Goal: Transaction & Acquisition: Purchase product/service

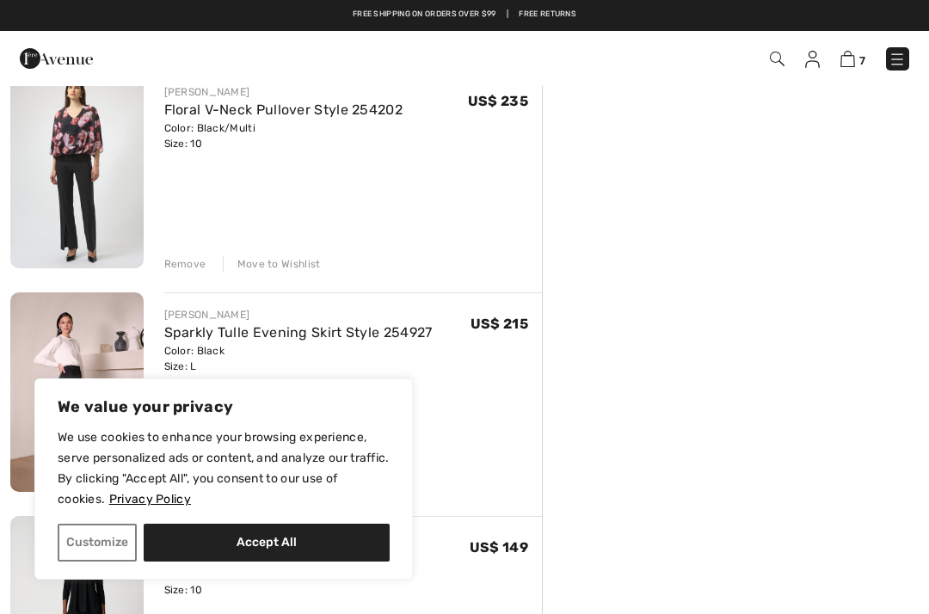
scroll to position [1049, 0]
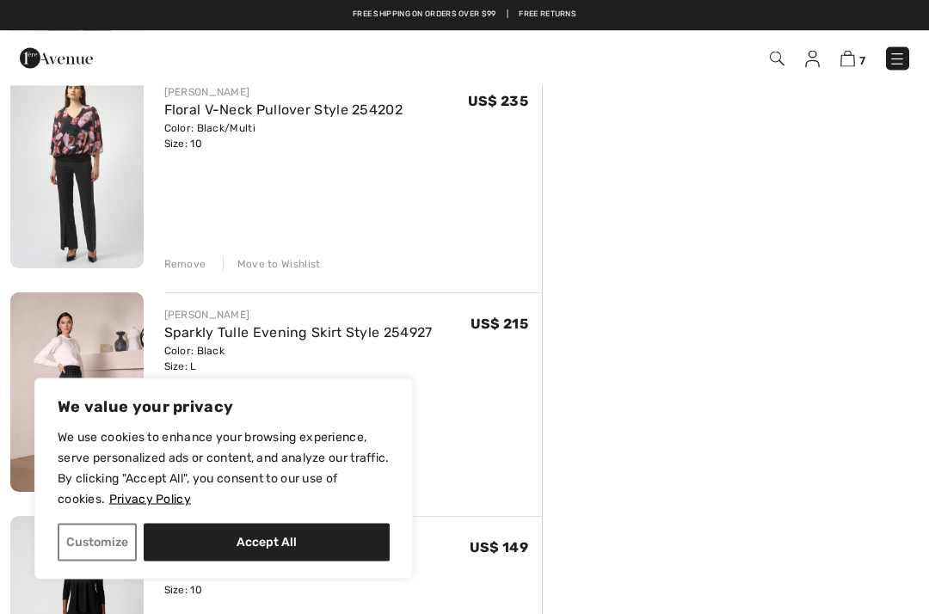
click at [190, 262] on div "Remove" at bounding box center [185, 264] width 42 height 15
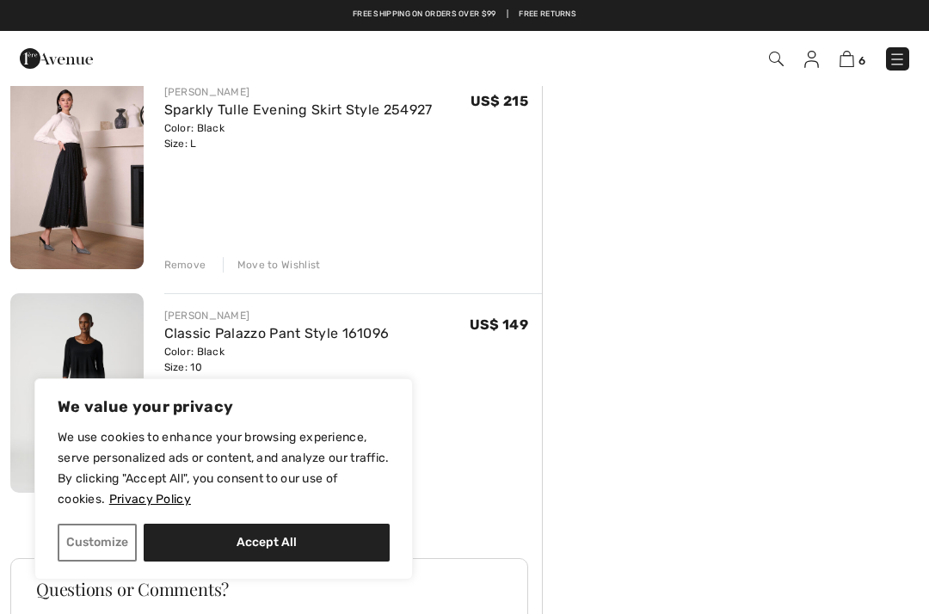
click at [288, 267] on div "Move to Wishlist" at bounding box center [272, 264] width 98 height 15
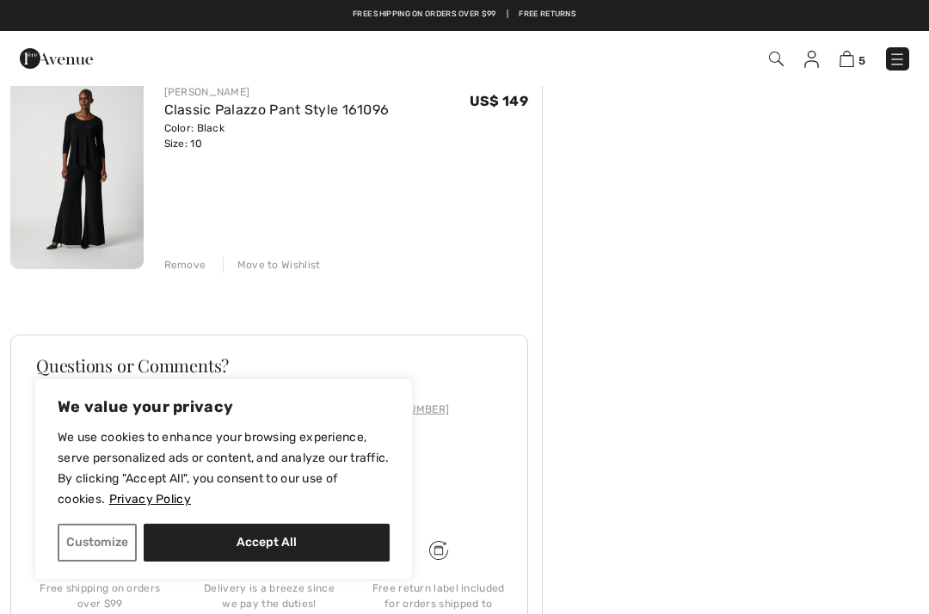
click at [285, 266] on div "Move to Wishlist" at bounding box center [272, 264] width 98 height 15
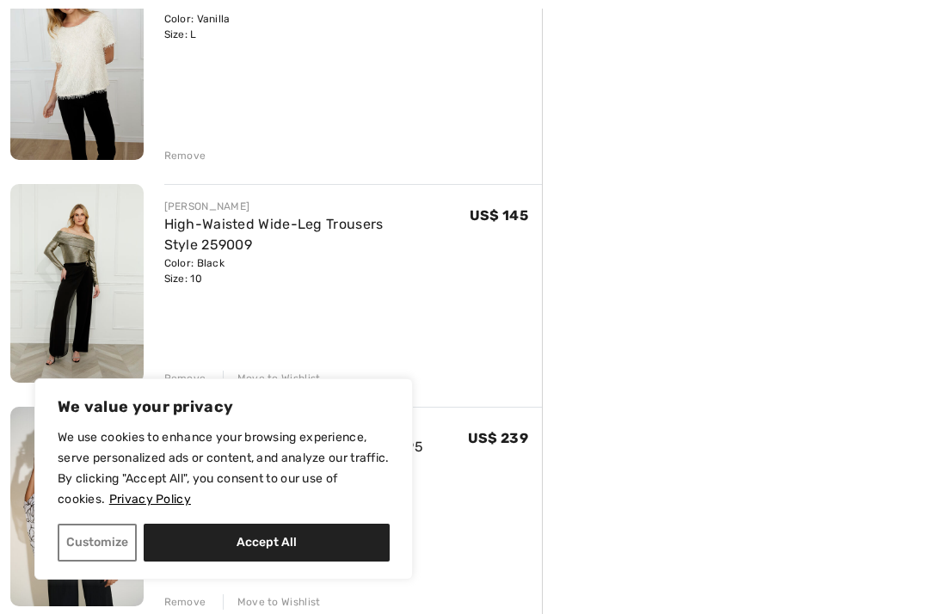
scroll to position [523, 0]
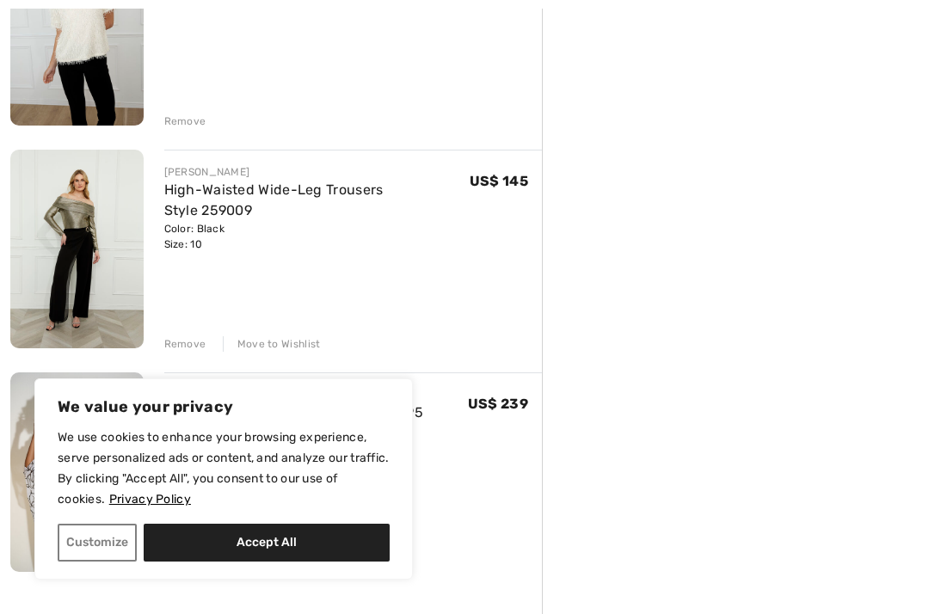
click at [204, 197] on link "High-Waisted Wide-Leg Trousers Style 259009" at bounding box center [273, 200] width 219 height 37
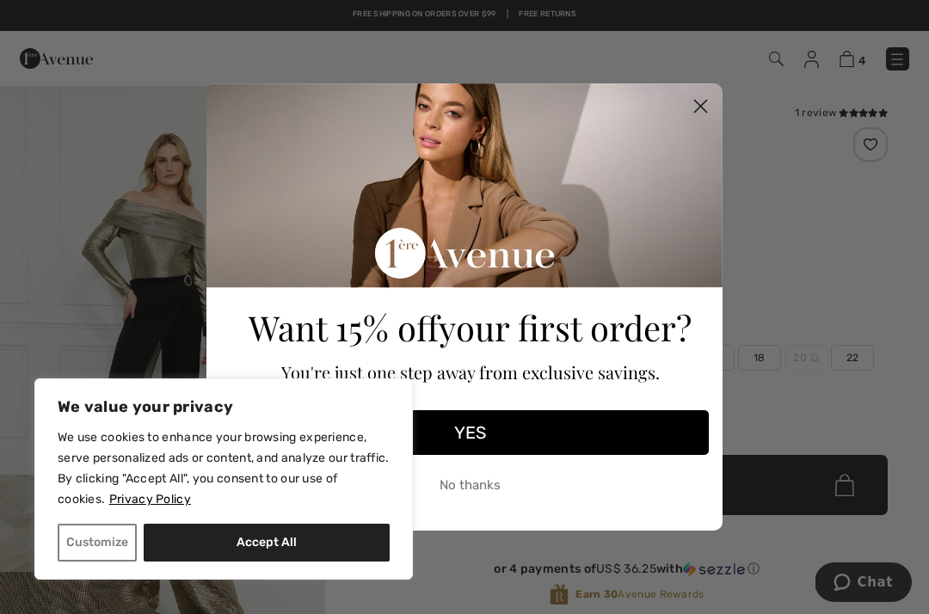
click at [702, 105] on icon "Close dialog" at bounding box center [701, 107] width 12 height 12
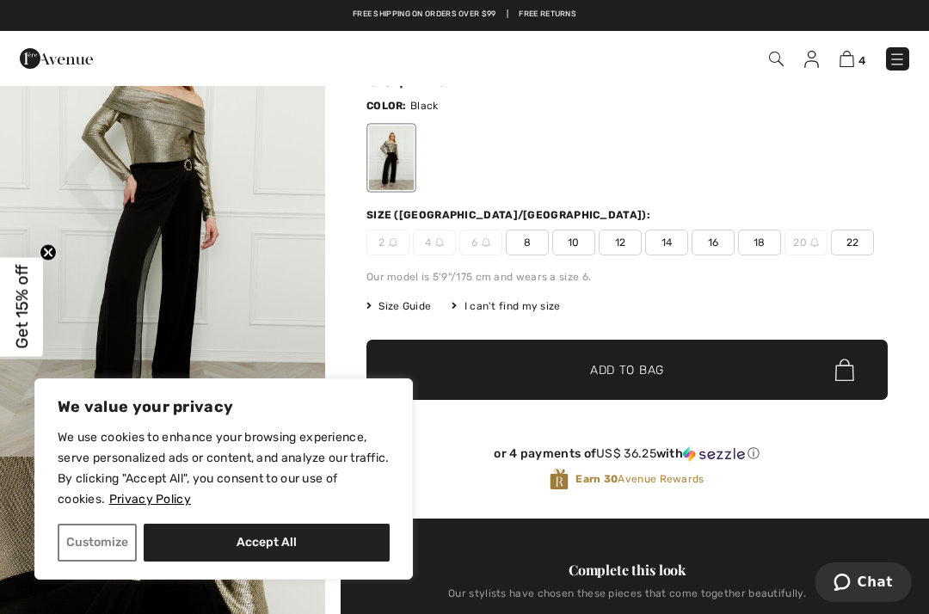
scroll to position [114, 0]
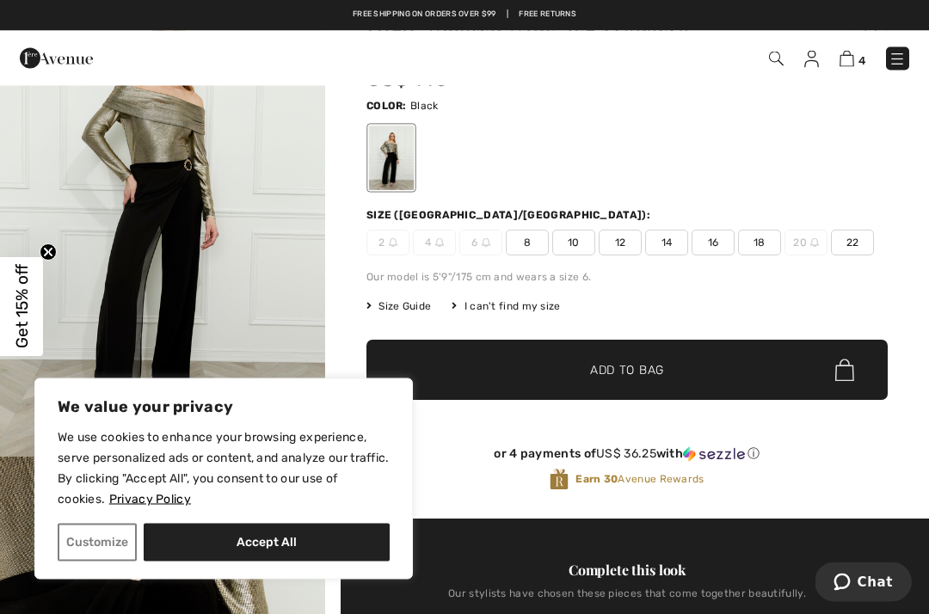
click at [626, 246] on span "12" at bounding box center [620, 244] width 43 height 26
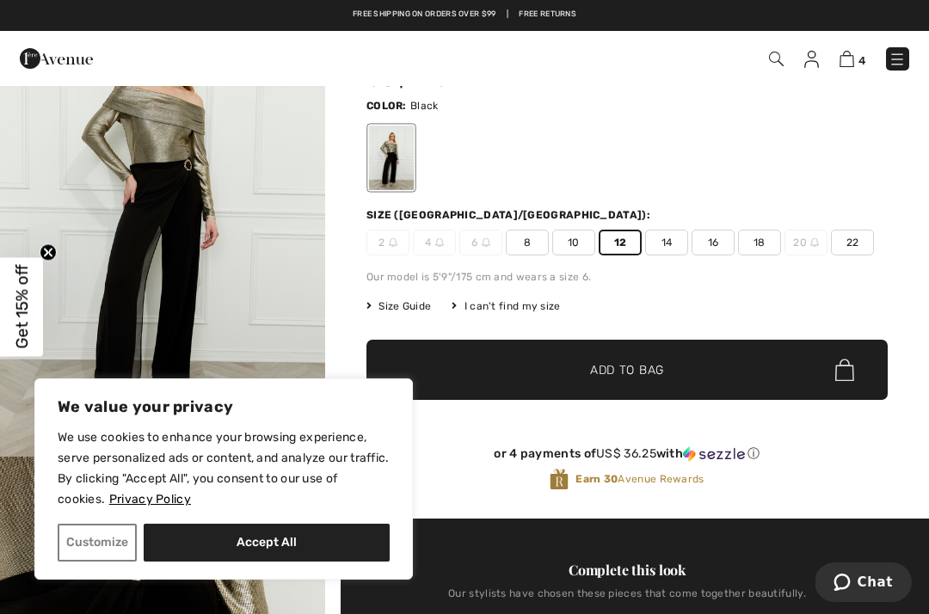
click at [649, 371] on span "Add to Bag" at bounding box center [627, 370] width 74 height 18
click at [851, 62] on img at bounding box center [847, 59] width 15 height 16
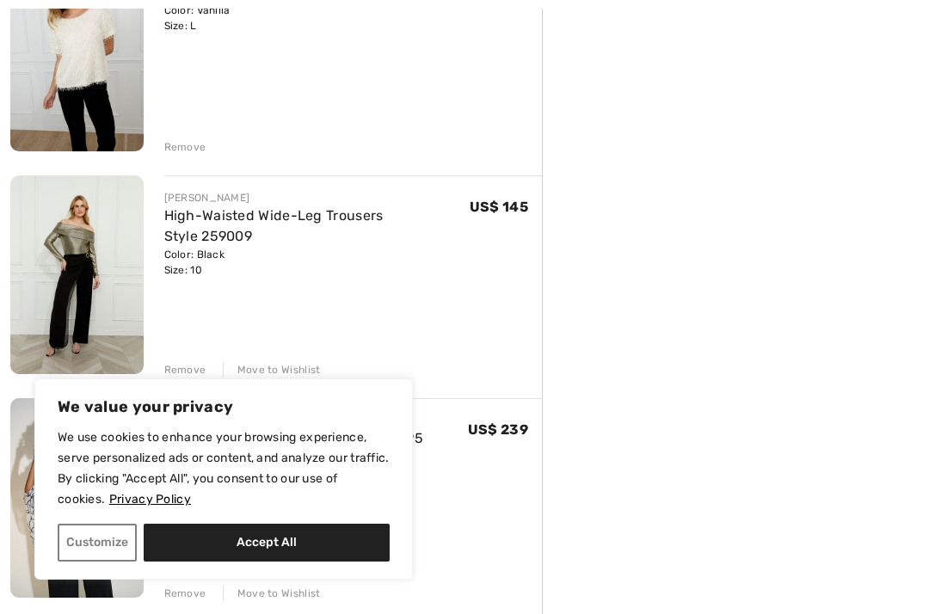
scroll to position [526, 0]
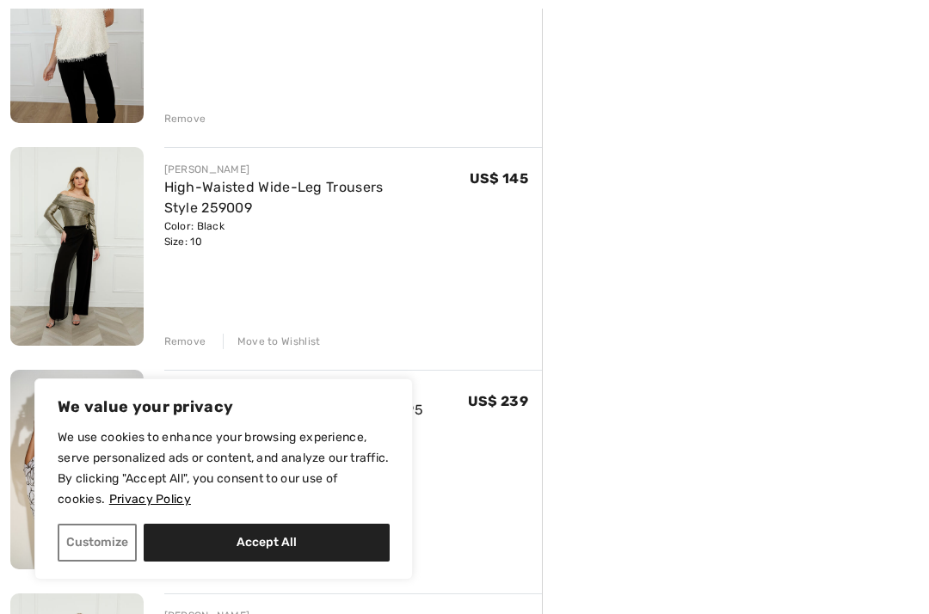
click at [286, 343] on div "Move to Wishlist" at bounding box center [272, 341] width 98 height 15
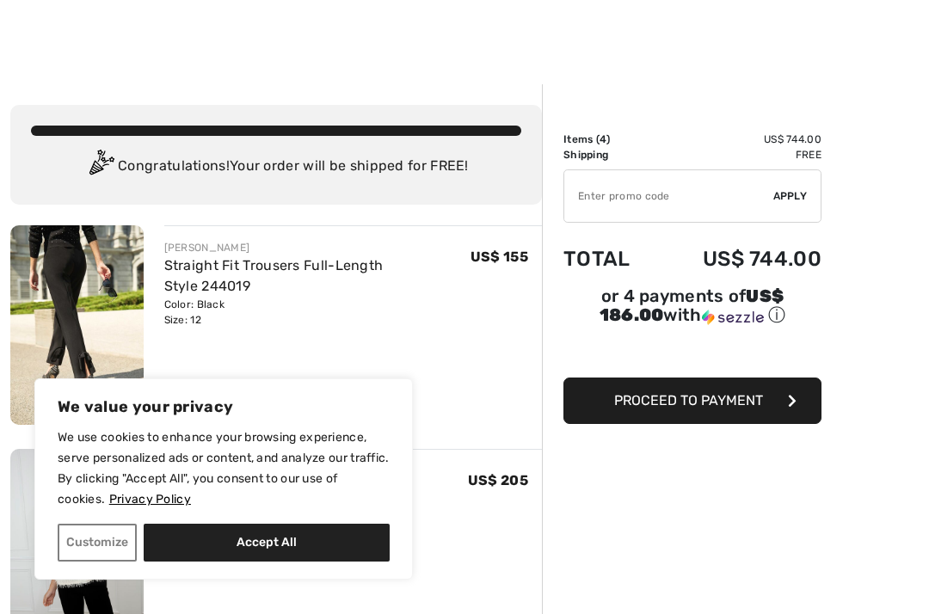
scroll to position [46, 0]
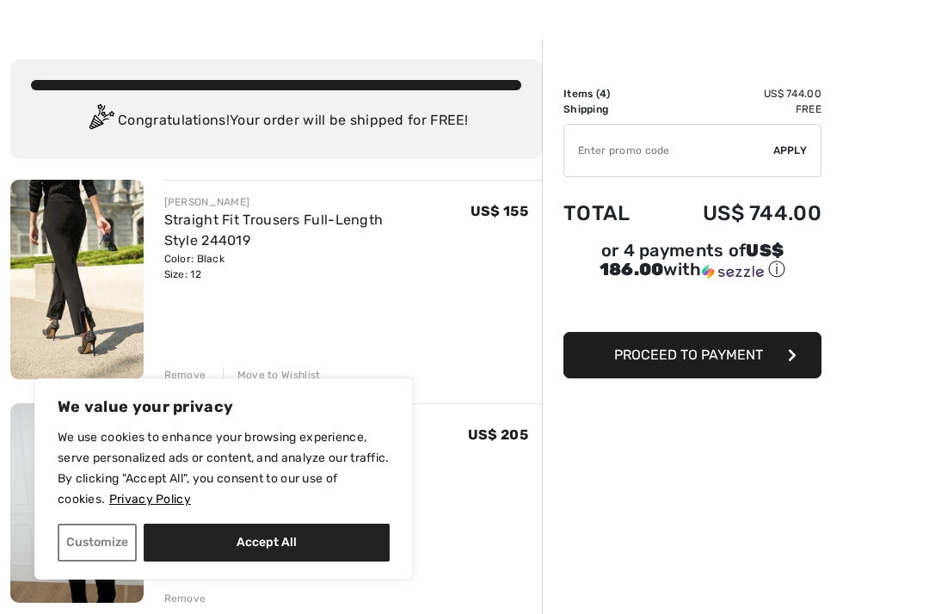
click at [76, 221] on img at bounding box center [76, 280] width 133 height 200
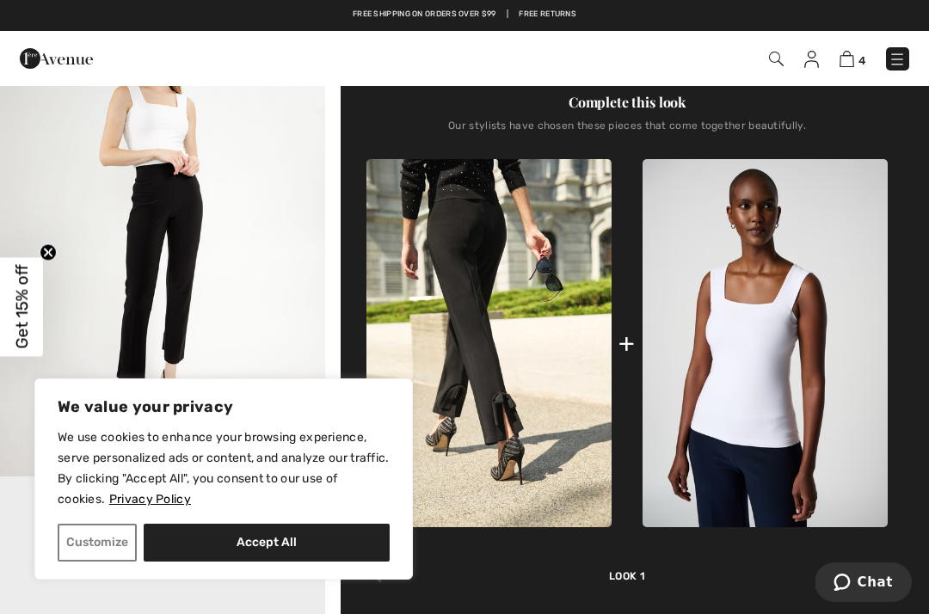
scroll to position [583, 0]
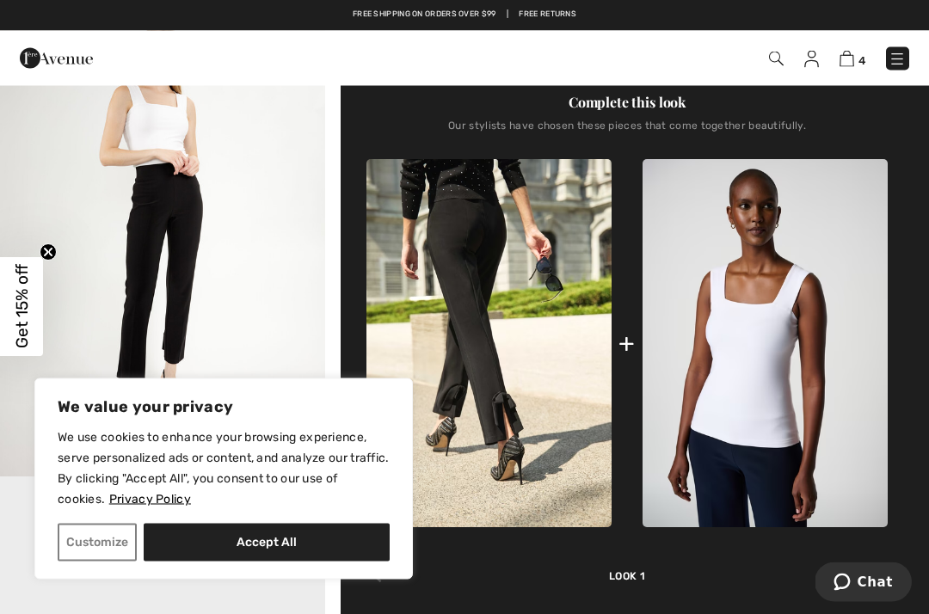
click at [197, 204] on img "2 / 8" at bounding box center [162, 234] width 325 height 488
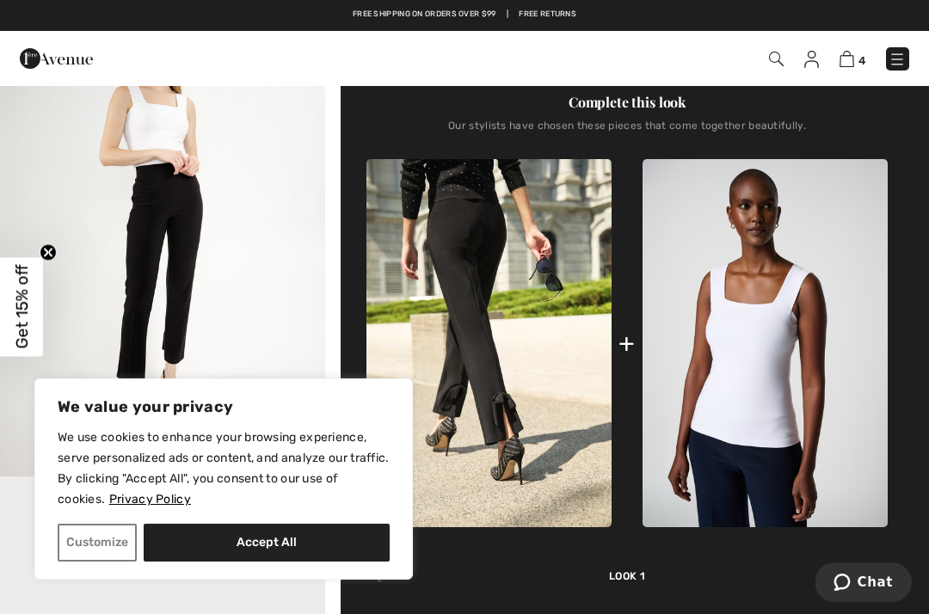
click at [307, 298] on img "2 / 8" at bounding box center [162, 233] width 325 height 488
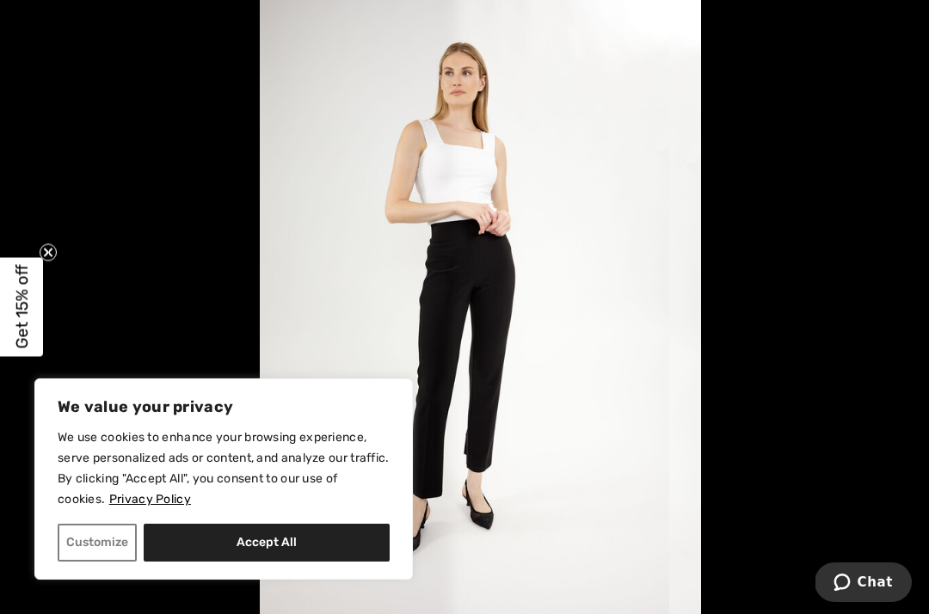
scroll to position [632, 0]
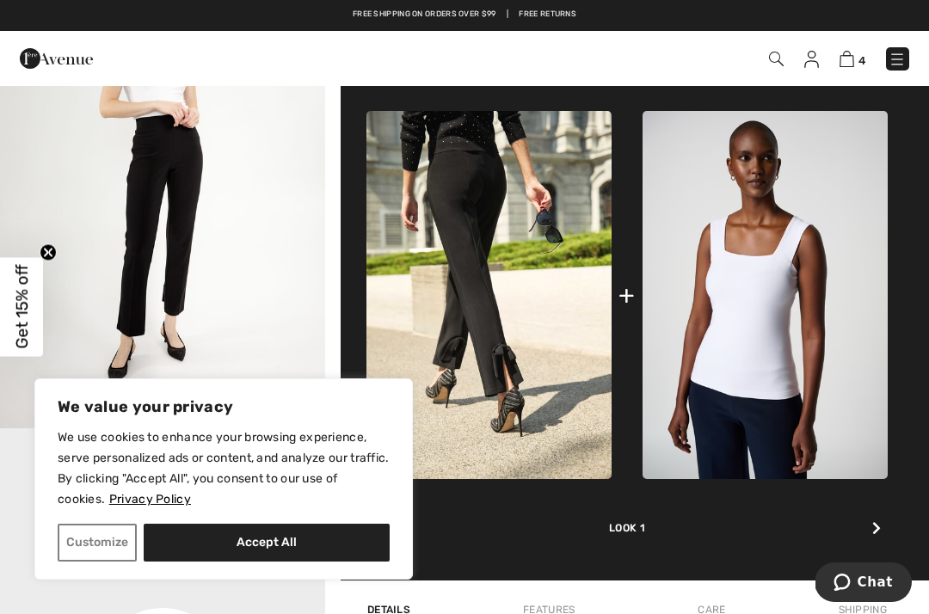
click at [101, 545] on button "Customize" at bounding box center [97, 543] width 79 height 38
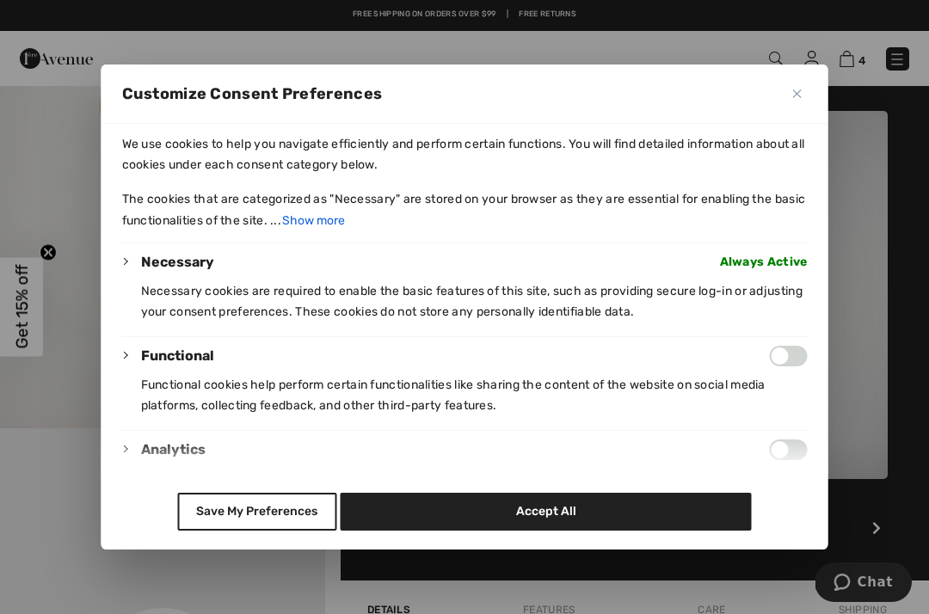
click at [552, 526] on button "Accept All" at bounding box center [546, 512] width 411 height 38
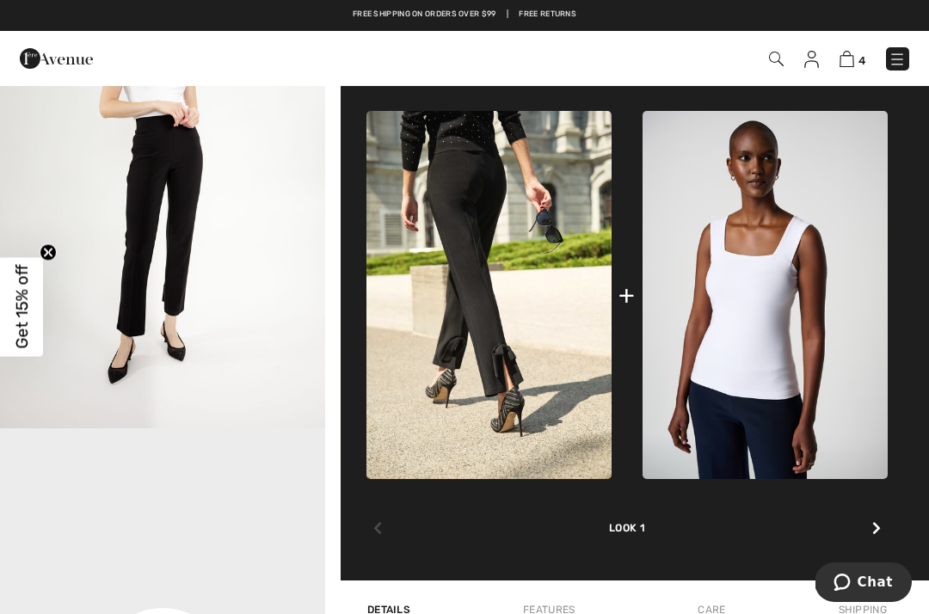
checkbox input "true"
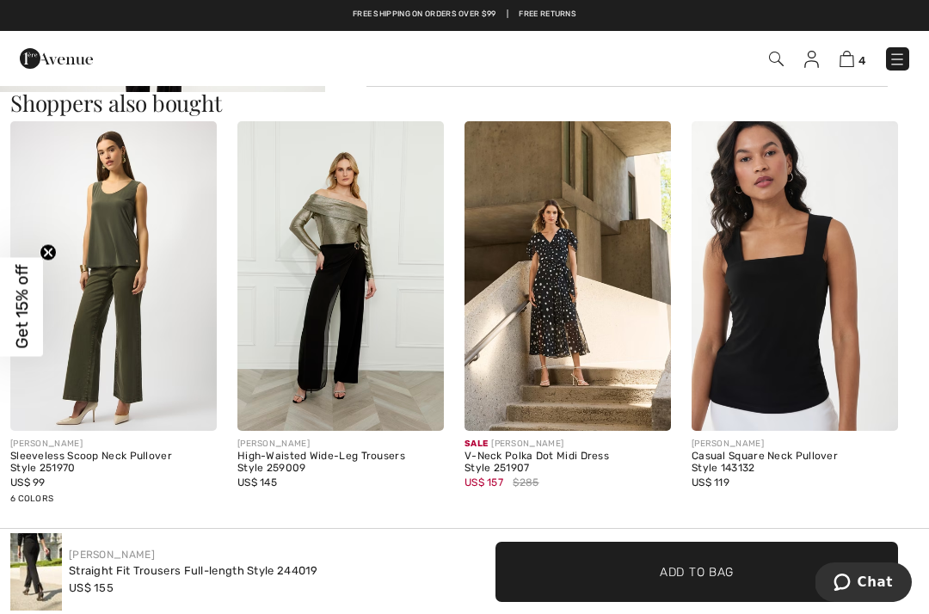
scroll to position [1598, 0]
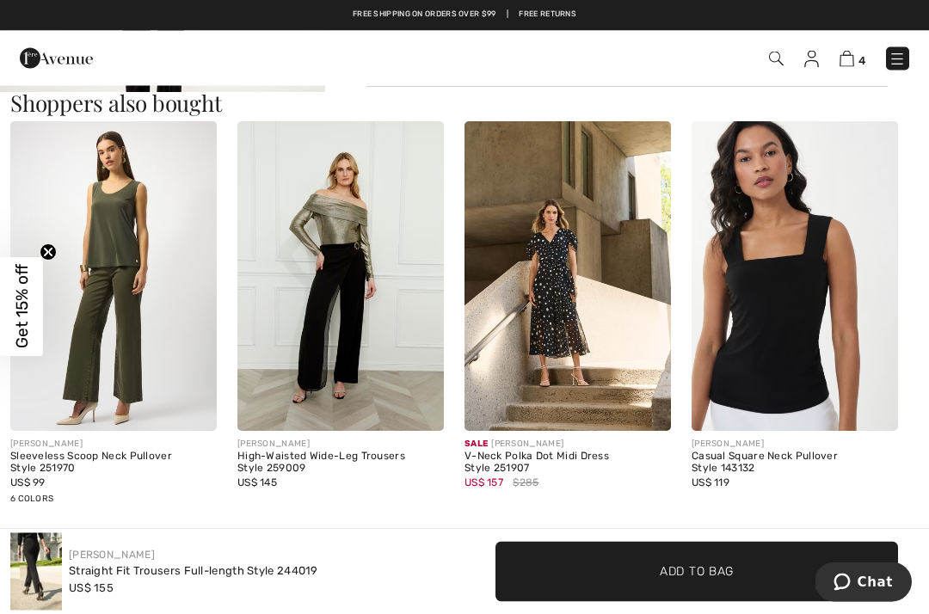
click at [354, 292] on img at bounding box center [340, 277] width 207 height 310
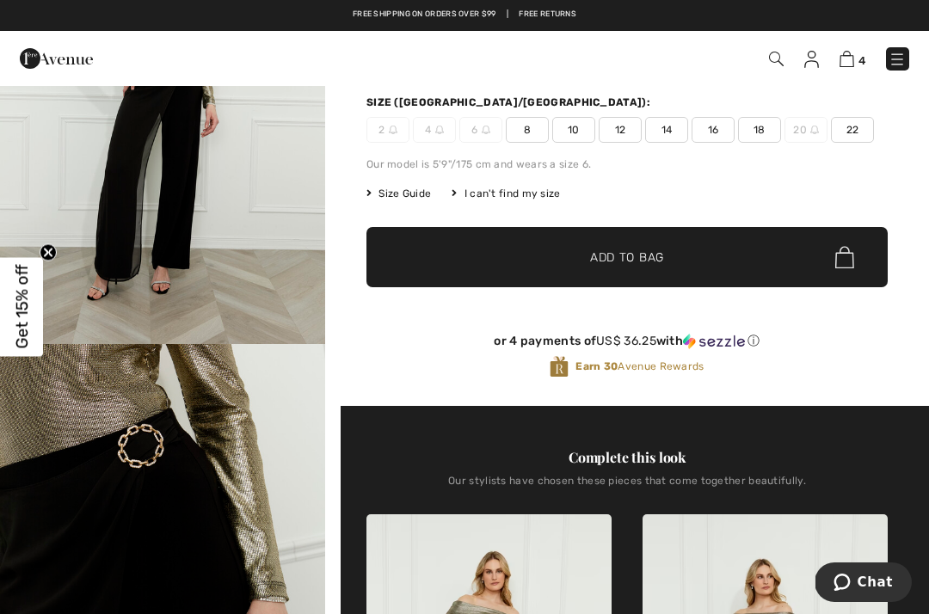
scroll to position [226, 0]
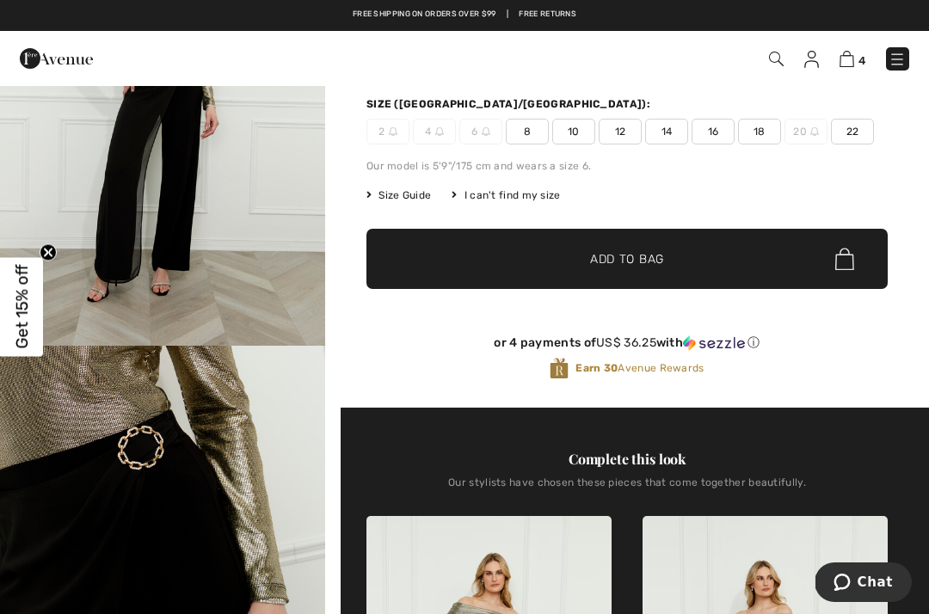
click at [848, 61] on img at bounding box center [847, 59] width 15 height 16
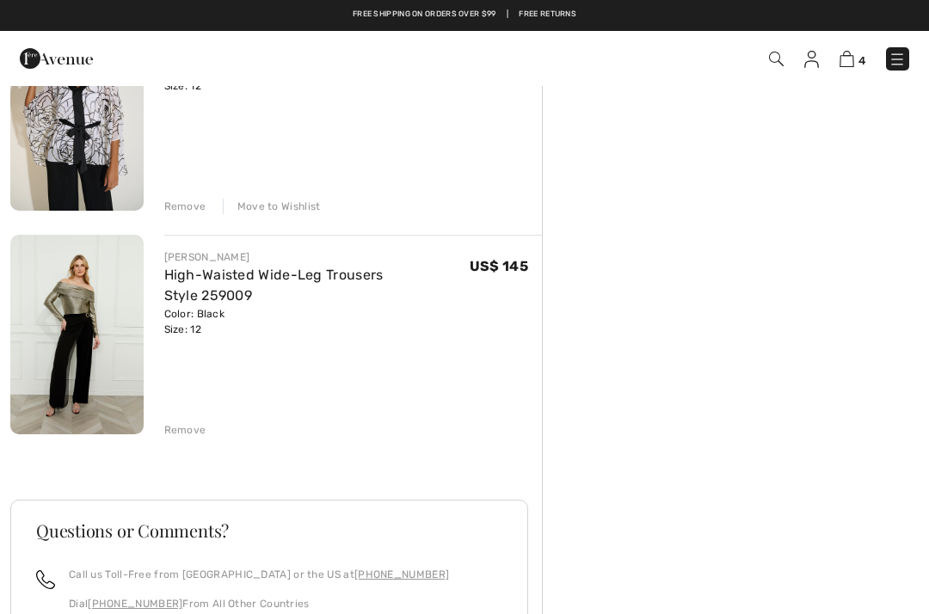
scroll to position [660, 0]
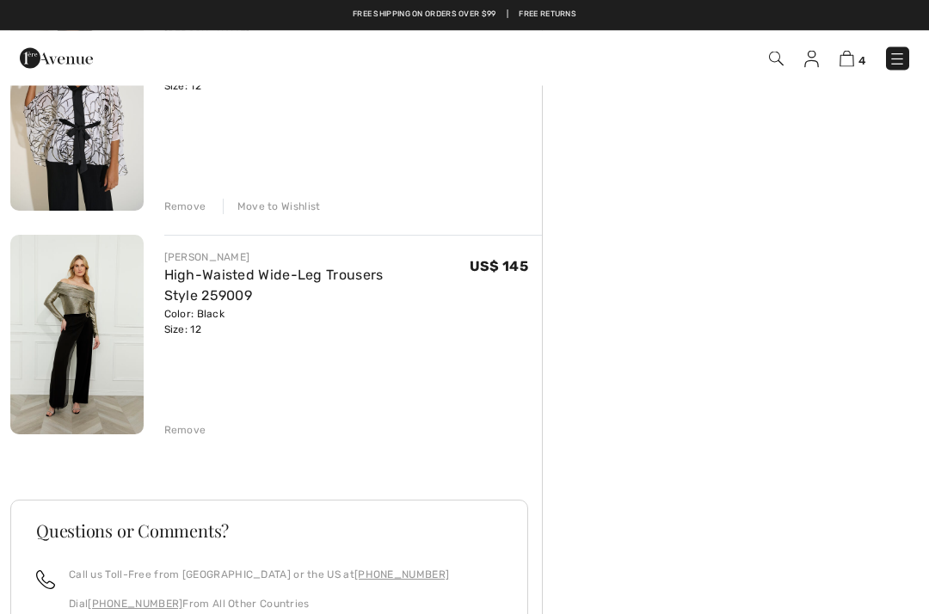
click at [192, 429] on div "Remove" at bounding box center [185, 430] width 42 height 15
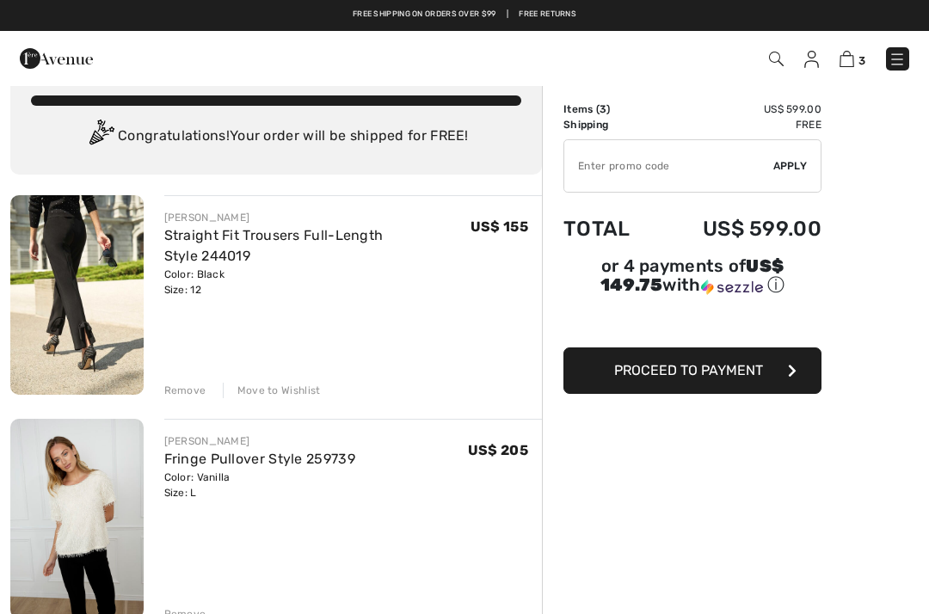
scroll to position [29, 0]
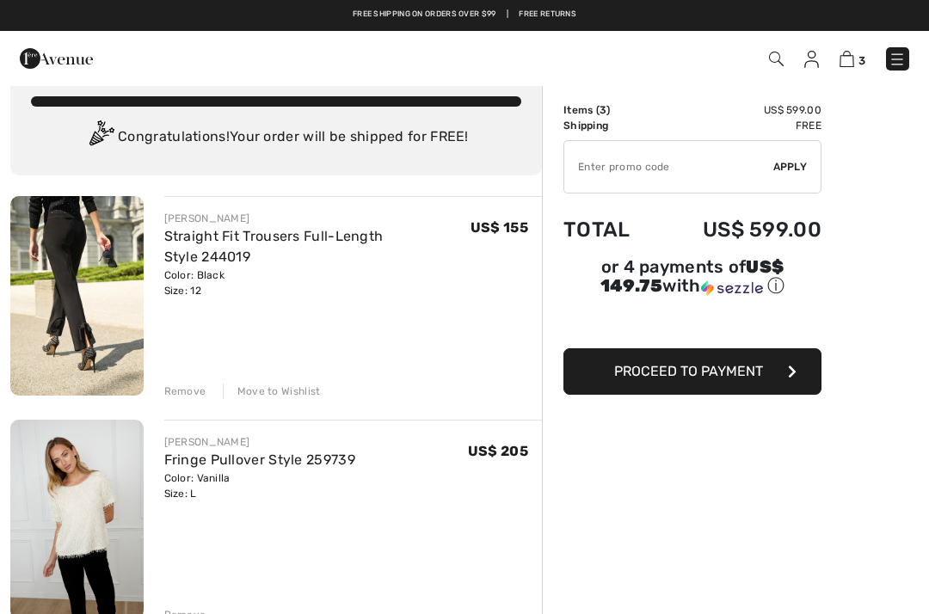
click at [90, 502] on img at bounding box center [76, 520] width 133 height 200
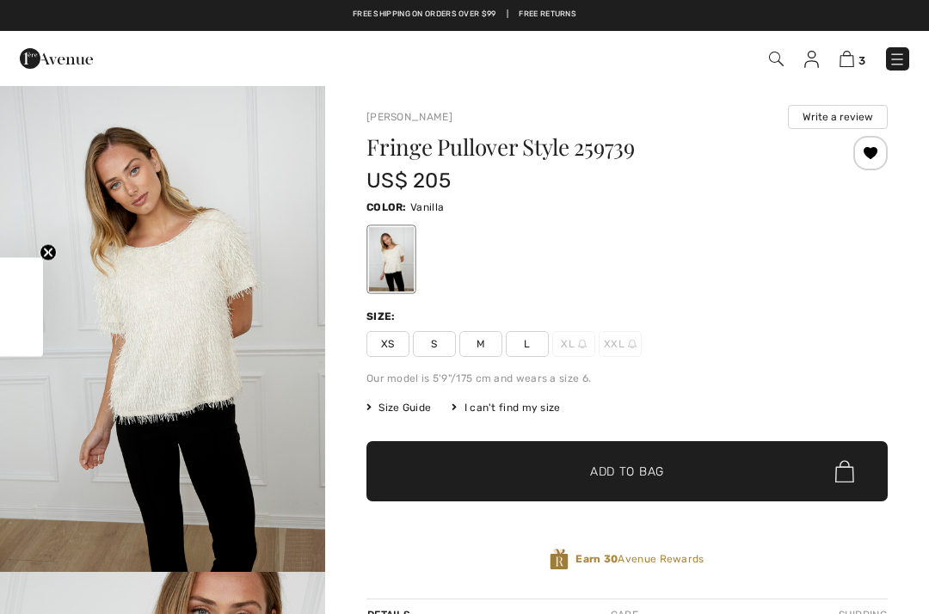
checkbox input "true"
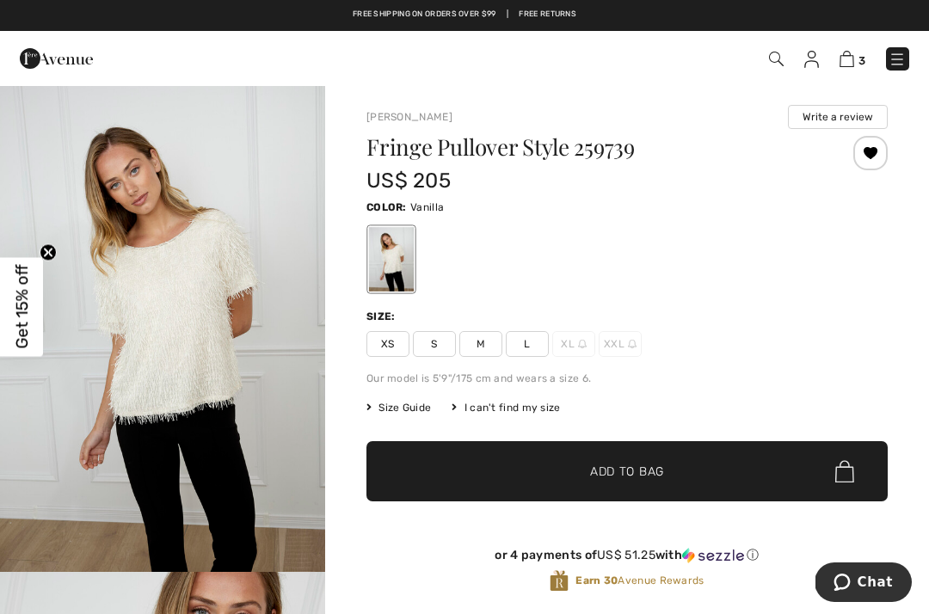
click at [190, 317] on img "1 / 4" at bounding box center [162, 328] width 325 height 488
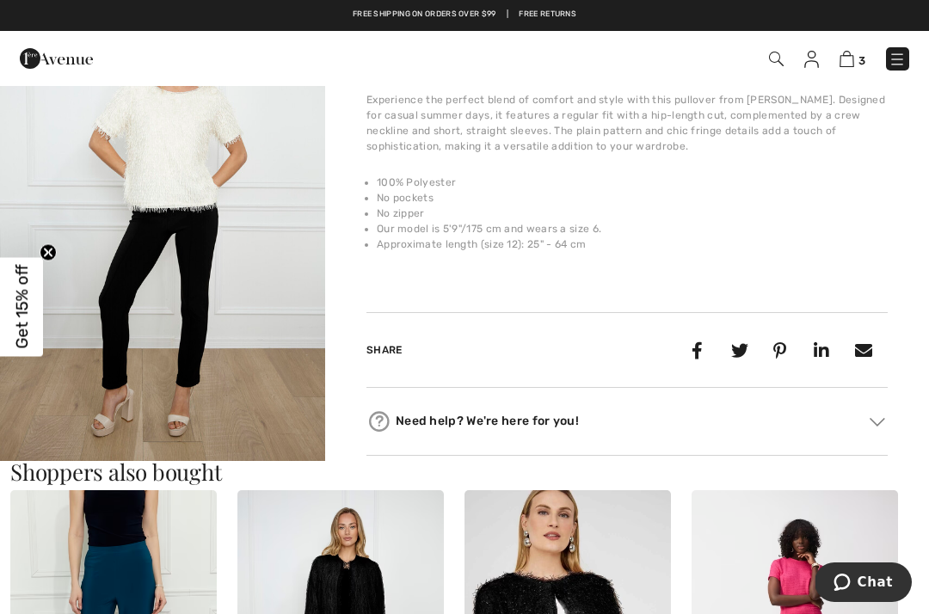
scroll to position [1517, 0]
click at [901, 63] on img at bounding box center [897, 59] width 17 height 17
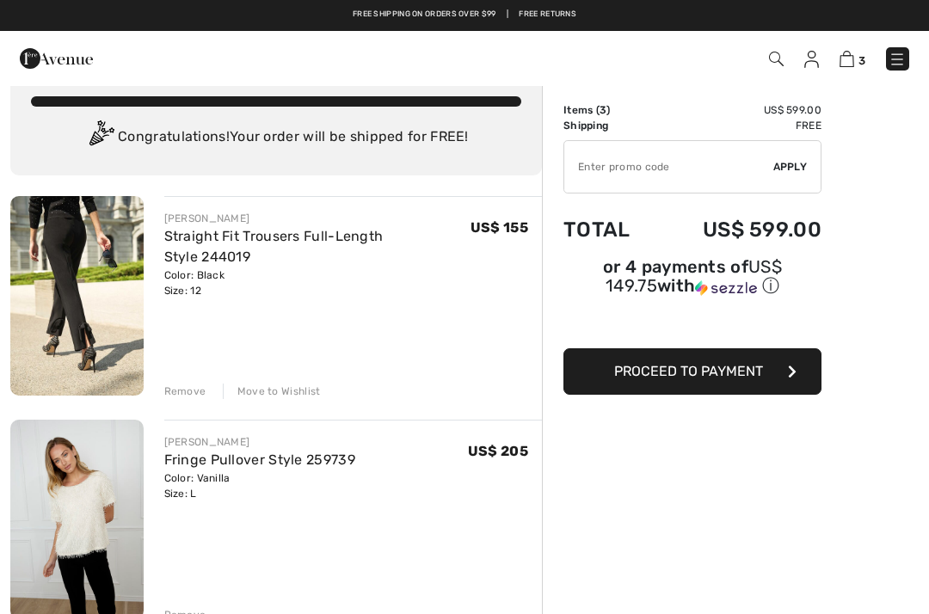
click at [850, 60] on img at bounding box center [847, 59] width 15 height 16
click at [852, 64] on img at bounding box center [847, 59] width 15 height 16
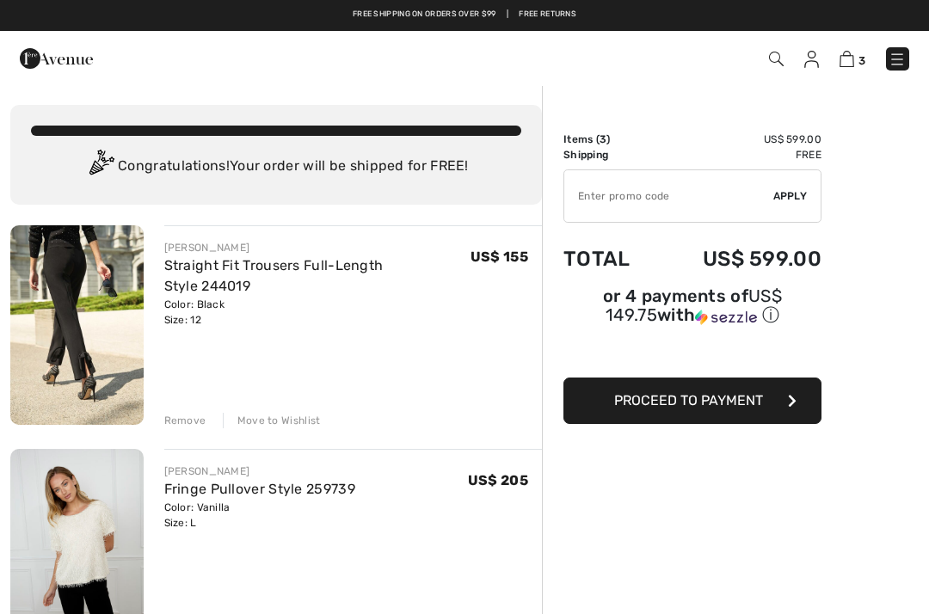
click at [693, 401] on span "Proceed to Payment" at bounding box center [688, 400] width 149 height 16
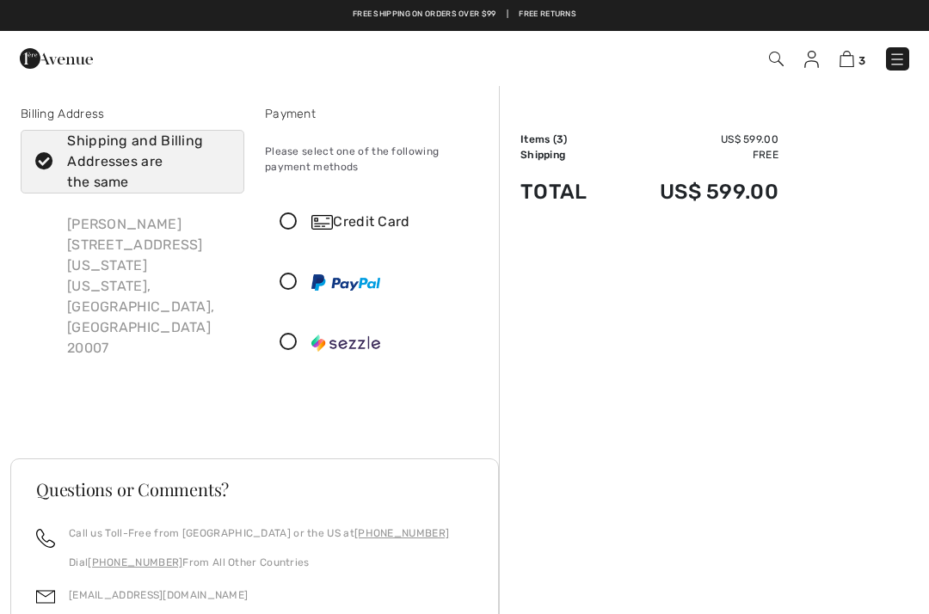
click at [293, 222] on icon at bounding box center [289, 222] width 46 height 18
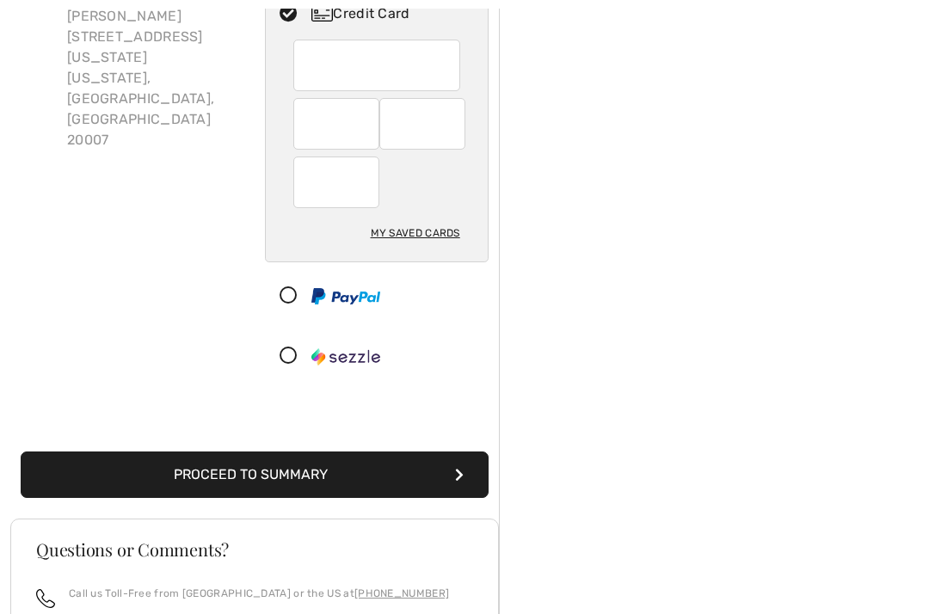
scroll to position [210, 0]
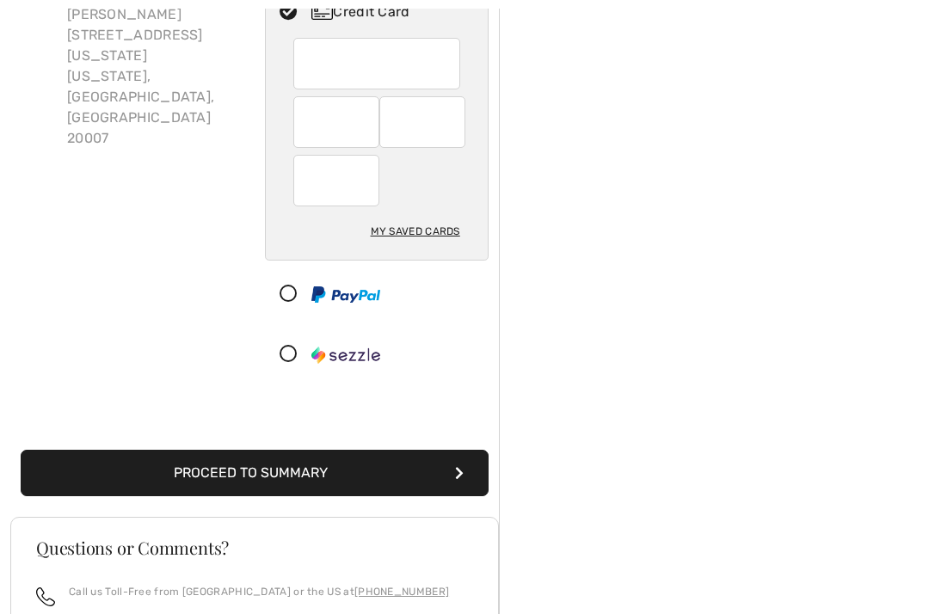
click at [301, 472] on button "Proceed to Summary" at bounding box center [255, 473] width 468 height 46
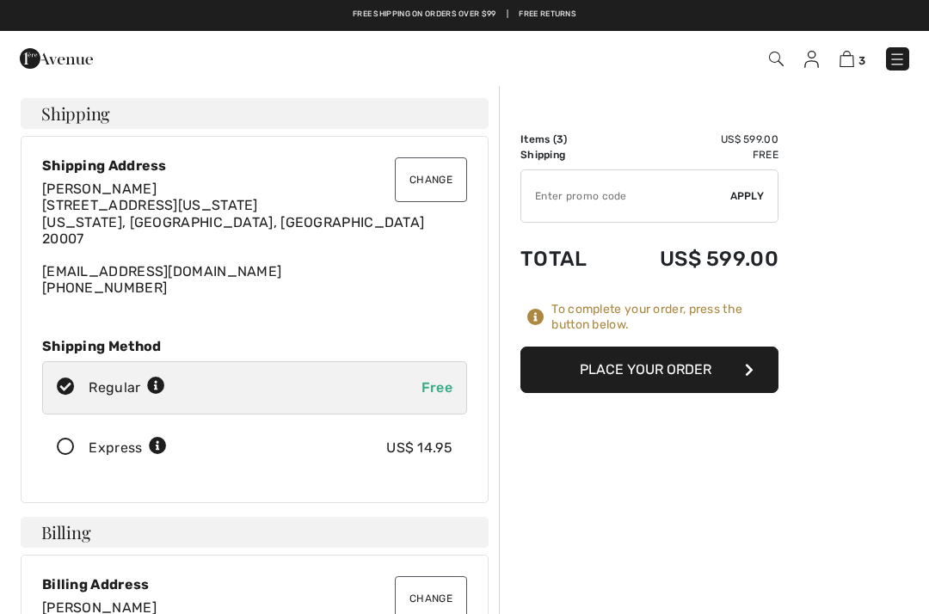
click at [667, 373] on button "Place Your Order" at bounding box center [650, 370] width 258 height 46
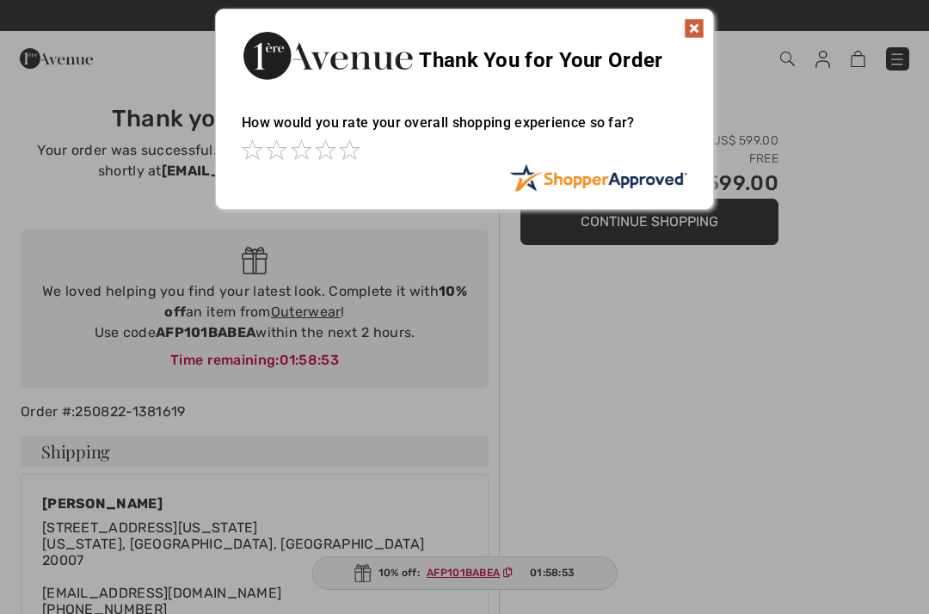
click at [694, 23] on img at bounding box center [694, 28] width 21 height 21
